Goal: Information Seeking & Learning: Understand process/instructions

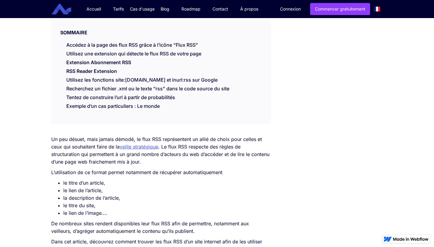
scroll to position [122, 0]
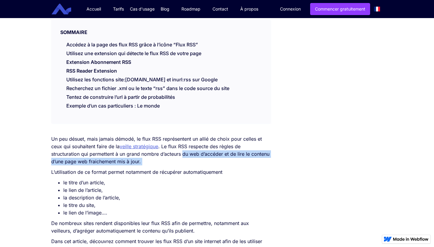
drag, startPoint x: 183, startPoint y: 150, endPoint x: 183, endPoint y: 166, distance: 16.3
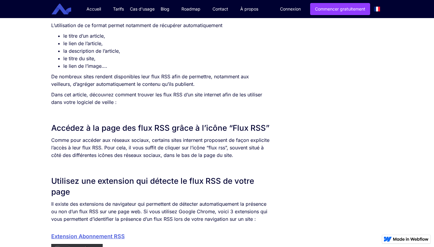
scroll to position [275, 0]
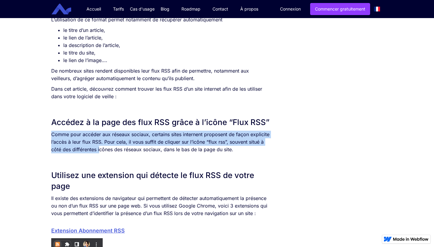
drag, startPoint x: 52, startPoint y: 134, endPoint x: 99, endPoint y: 151, distance: 50.2
click at [99, 151] on p "Comme pour accéder aux réseaux sociaux, certains sites internent proposent de f…" at bounding box center [160, 142] width 219 height 23
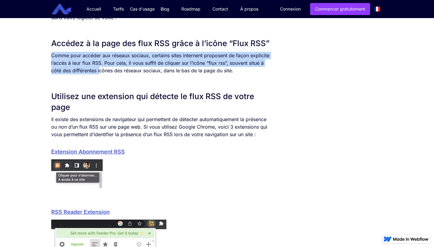
scroll to position [357, 0]
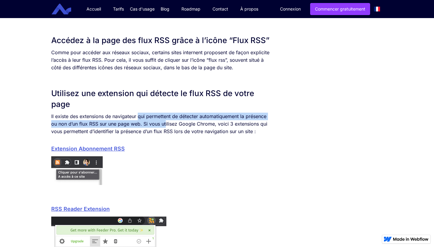
drag, startPoint x: 139, startPoint y: 116, endPoint x: 165, endPoint y: 122, distance: 26.3
click at [165, 122] on p "Il existe des extensions de navigateur qui permettent de détecter automatiqueme…" at bounding box center [160, 124] width 219 height 23
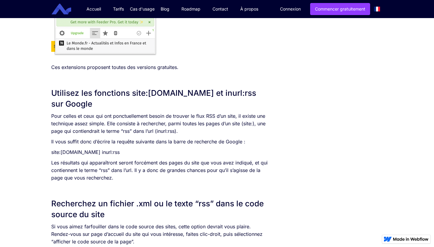
scroll to position [574, 0]
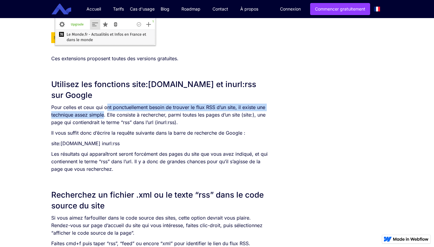
drag, startPoint x: 107, startPoint y: 106, endPoint x: 104, endPoint y: 116, distance: 10.0
click at [104, 116] on p "Pour celles et ceux qui ont ponctuellement besoin de trouver le flux RSS d’un s…" at bounding box center [160, 115] width 219 height 23
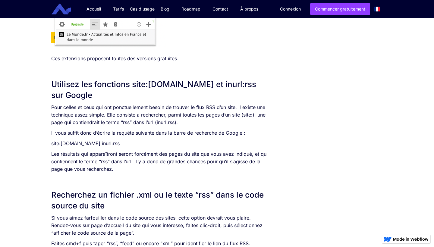
click at [138, 116] on p "Pour celles et ceux qui ont ponctuellement besoin de trouver le flux RSS d’un s…" at bounding box center [160, 115] width 219 height 23
drag, startPoint x: 138, startPoint y: 115, endPoint x: 185, endPoint y: 114, distance: 46.5
click at [185, 114] on p "Pour celles et ceux qui ont ponctuellement besoin de trouver le flux RSS d’un s…" at bounding box center [160, 115] width 219 height 23
click at [208, 128] on div "Un peu désuet, mais jamais démodé, le flux RSS représentent un allié de choix p…" at bounding box center [160, 160] width 219 height 952
drag, startPoint x: 96, startPoint y: 124, endPoint x: 155, endPoint y: 122, distance: 59.2
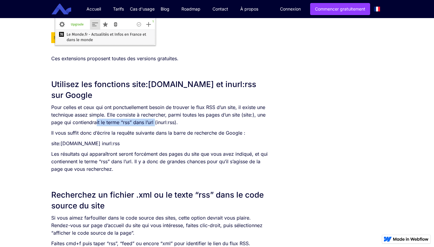
click at [155, 122] on p "Pour celles et ceux qui ont ponctuellement besoin de trouver le flux RSS d’un s…" at bounding box center [160, 115] width 219 height 23
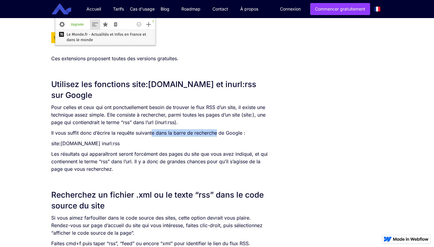
drag, startPoint x: 154, startPoint y: 133, endPoint x: 217, endPoint y: 132, distance: 63.7
click at [218, 132] on p "Il vous suffit donc d’écrire la requête suivante dans la barre de recherche de …" at bounding box center [160, 133] width 219 height 8
click at [209, 113] on p "Pour celles et ceux qui ont ponctuellement besoin de trouver le flux RSS d’un s…" at bounding box center [160, 115] width 219 height 23
drag, startPoint x: 160, startPoint y: 142, endPoint x: 50, endPoint y: 144, distance: 109.5
click at [50, 144] on div "SOMMAIRE Accédez à la page des flux RSS grâce à l’icône “Flux RSS” Utilisez une…" at bounding box center [160, 93] width 225 height 1086
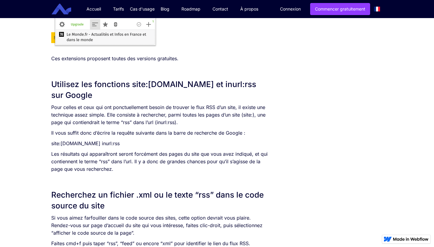
copy p "site:[DOMAIN_NAME] inurl:rss"
click at [265, 141] on p "site:[DOMAIN_NAME] inurl:rss" at bounding box center [160, 144] width 219 height 8
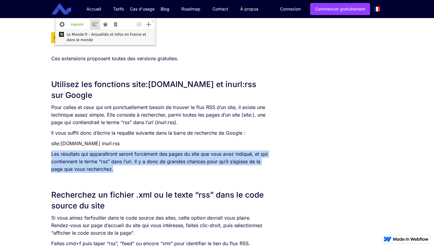
drag, startPoint x: 205, startPoint y: 167, endPoint x: 201, endPoint y: 150, distance: 17.9
click at [201, 150] on div "Un peu désuet, mais jamais démodé, le flux RSS représentent un allié de choix p…" at bounding box center [160, 160] width 219 height 952
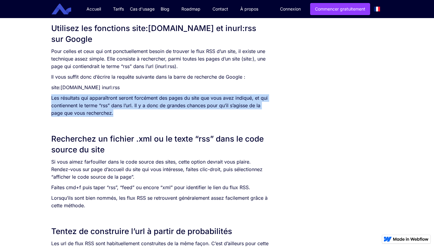
scroll to position [634, 0]
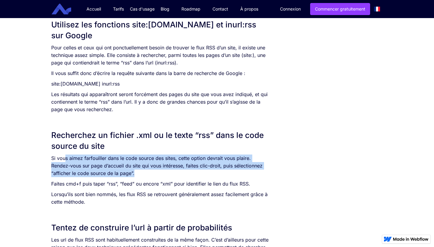
drag, startPoint x: 66, startPoint y: 156, endPoint x: 108, endPoint y: 173, distance: 45.6
click at [108, 173] on p "Si vous aimez farfouiller dans le code source des sites, cette option devrait v…" at bounding box center [160, 166] width 219 height 23
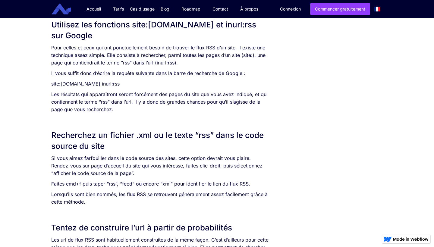
click at [262, 90] on div "Un peu désuet, mais jamais démodé, le flux RSS représentent un allié de choix p…" at bounding box center [160, 100] width 219 height 952
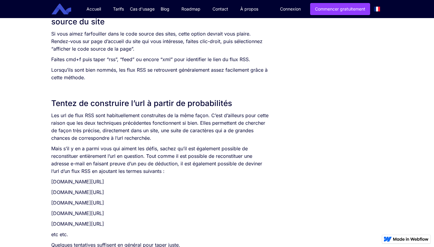
scroll to position [758, 0]
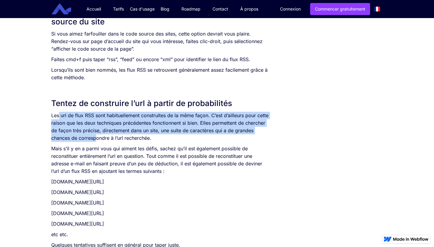
drag, startPoint x: 59, startPoint y: 117, endPoint x: 98, endPoint y: 140, distance: 45.8
click at [98, 140] on p "Les url de flux RSS sont habituellement construites de la même façon. C’est d’a…" at bounding box center [160, 127] width 219 height 30
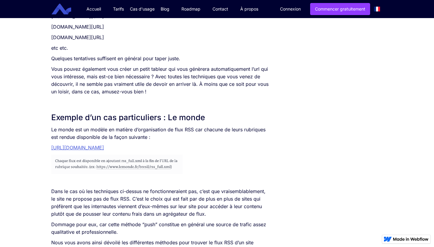
scroll to position [945, 0]
drag, startPoint x: 77, startPoint y: 130, endPoint x: 136, endPoint y: 132, distance: 59.2
click at [136, 132] on p "Le monde est un modèle en matière d’organisation de flux RSS car chacune de leu…" at bounding box center [160, 133] width 219 height 15
click at [104, 147] on link "[URL][DOMAIN_NAME]" at bounding box center [77, 148] width 53 height 6
